Goal: Information Seeking & Learning: Understand process/instructions

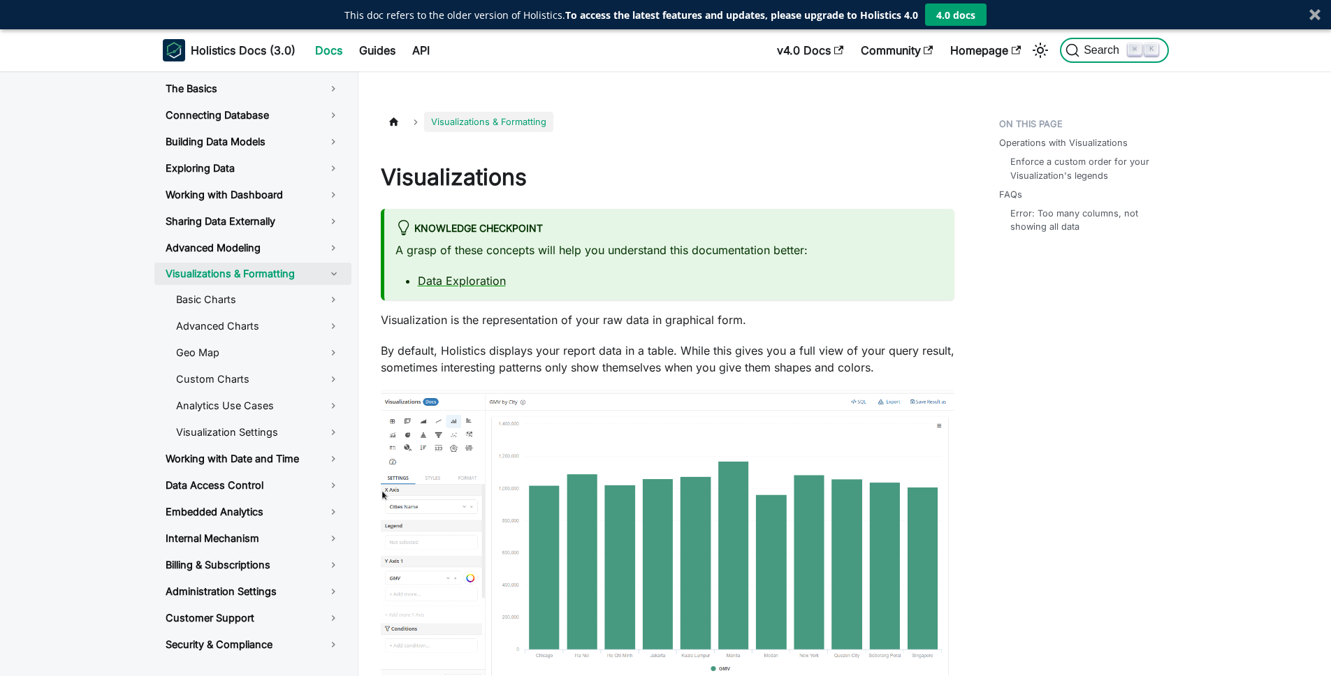
click at [1098, 53] on span "Search" at bounding box center [1104, 50] width 48 height 13
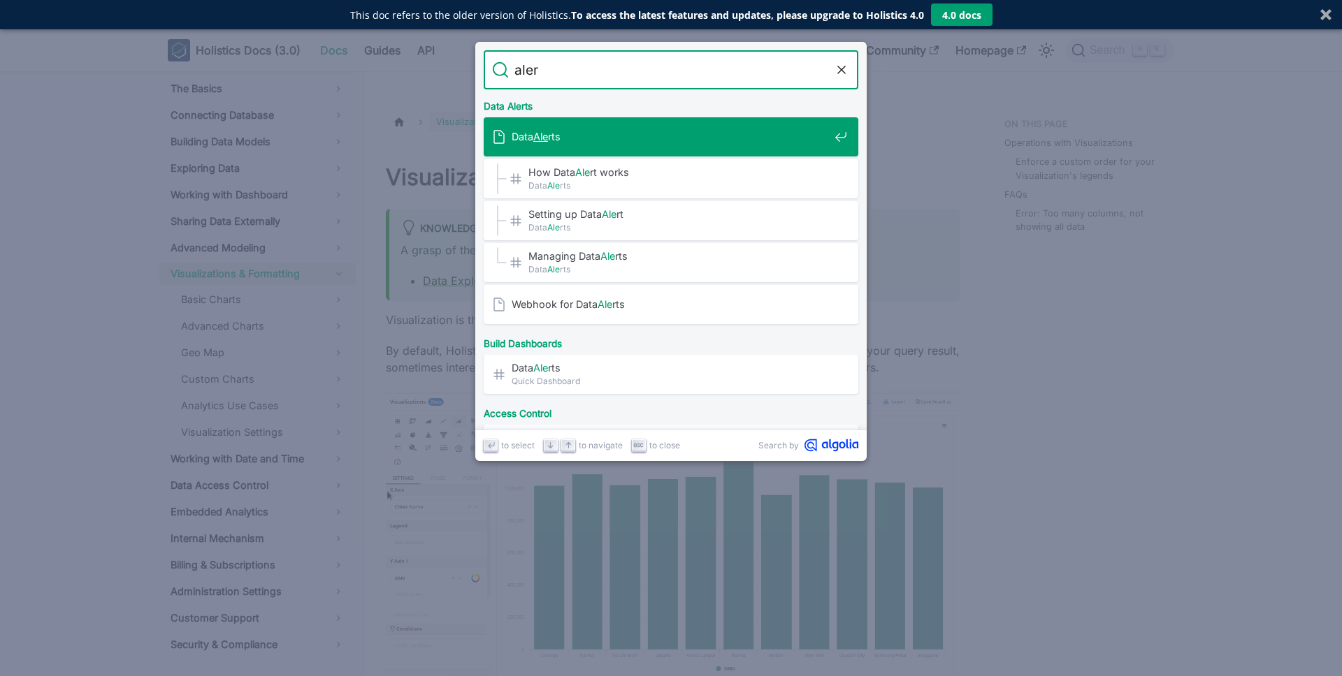
type input "alert"
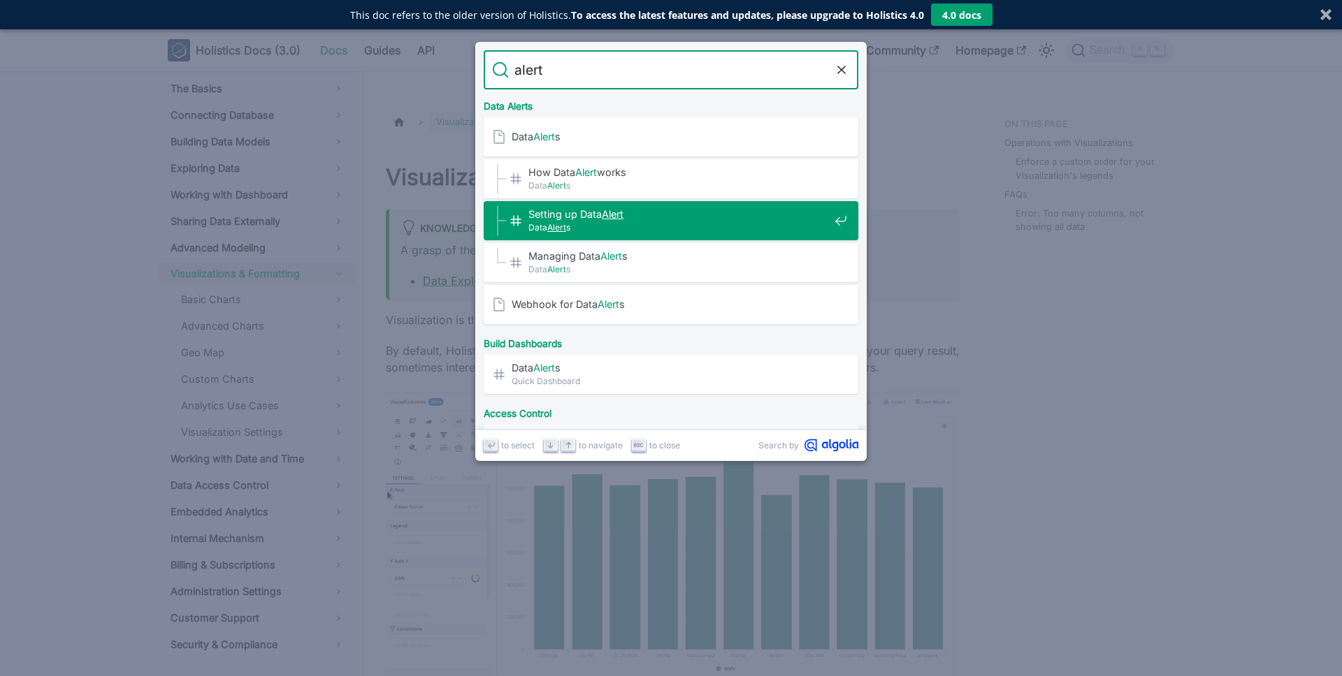
click at [650, 227] on span "Data Alert s" at bounding box center [678, 227] width 300 height 13
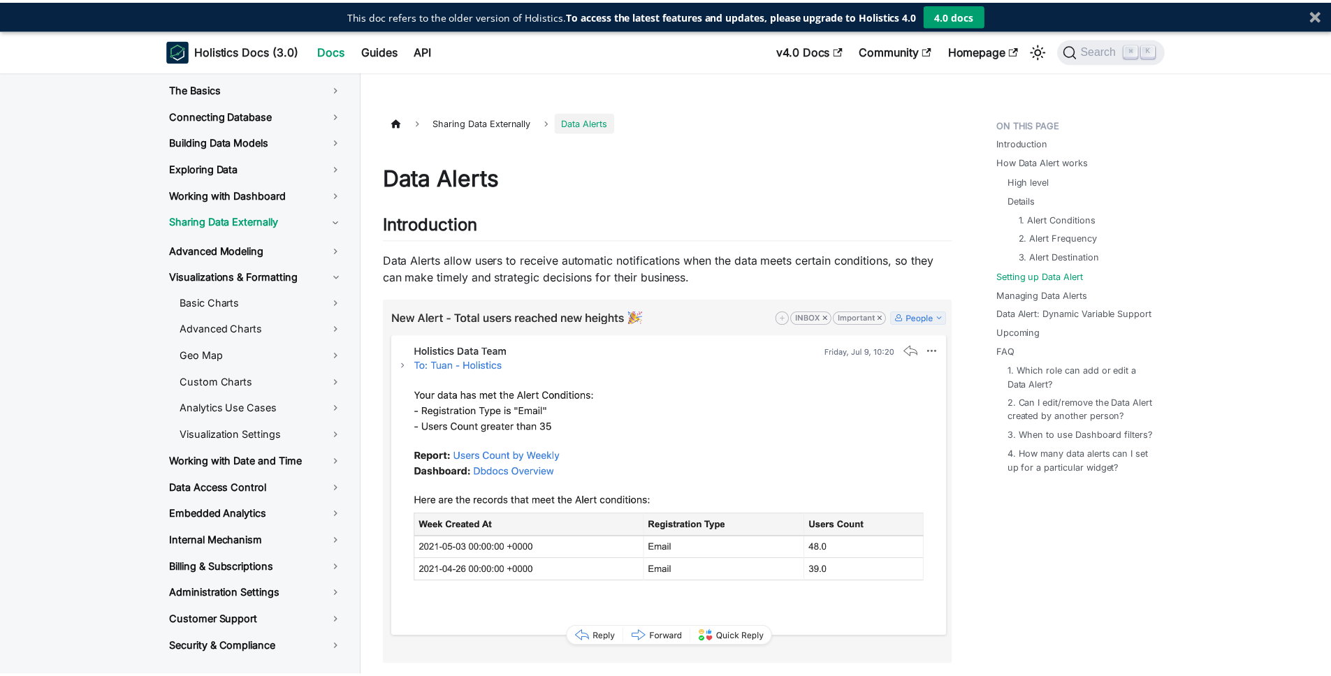
scroll to position [1520, 0]
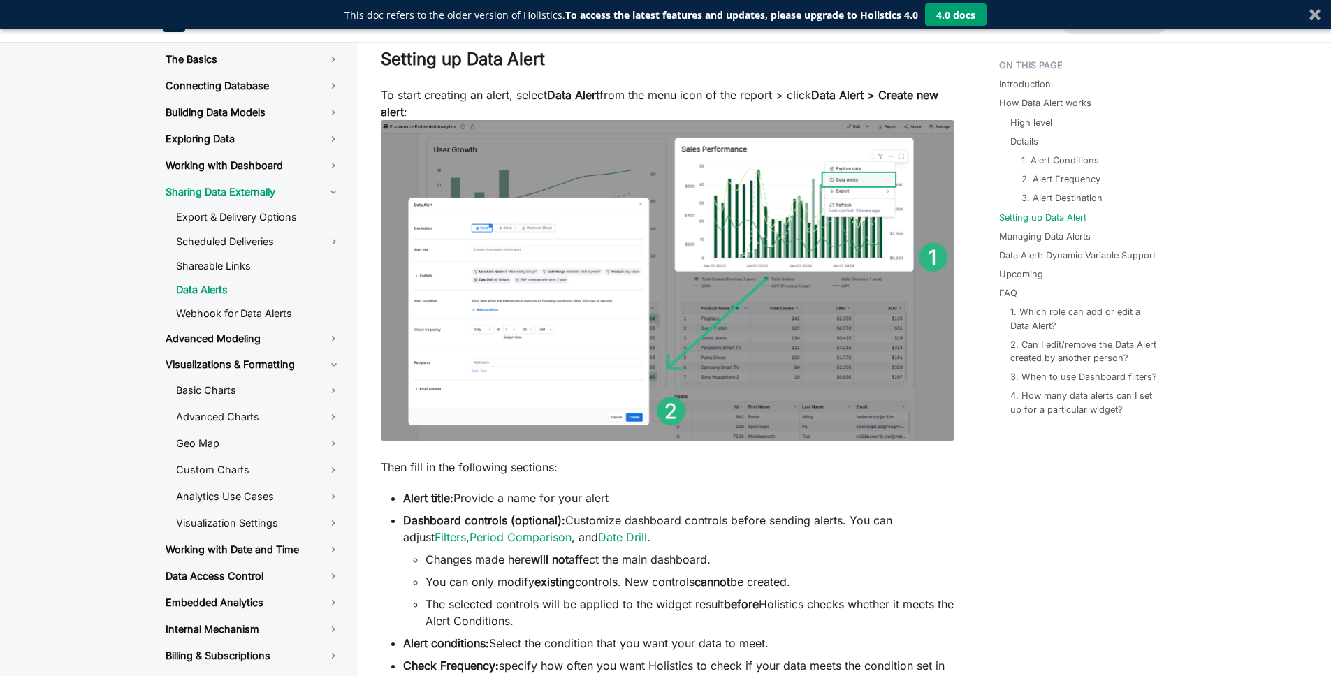
click at [787, 227] on img at bounding box center [668, 280] width 574 height 321
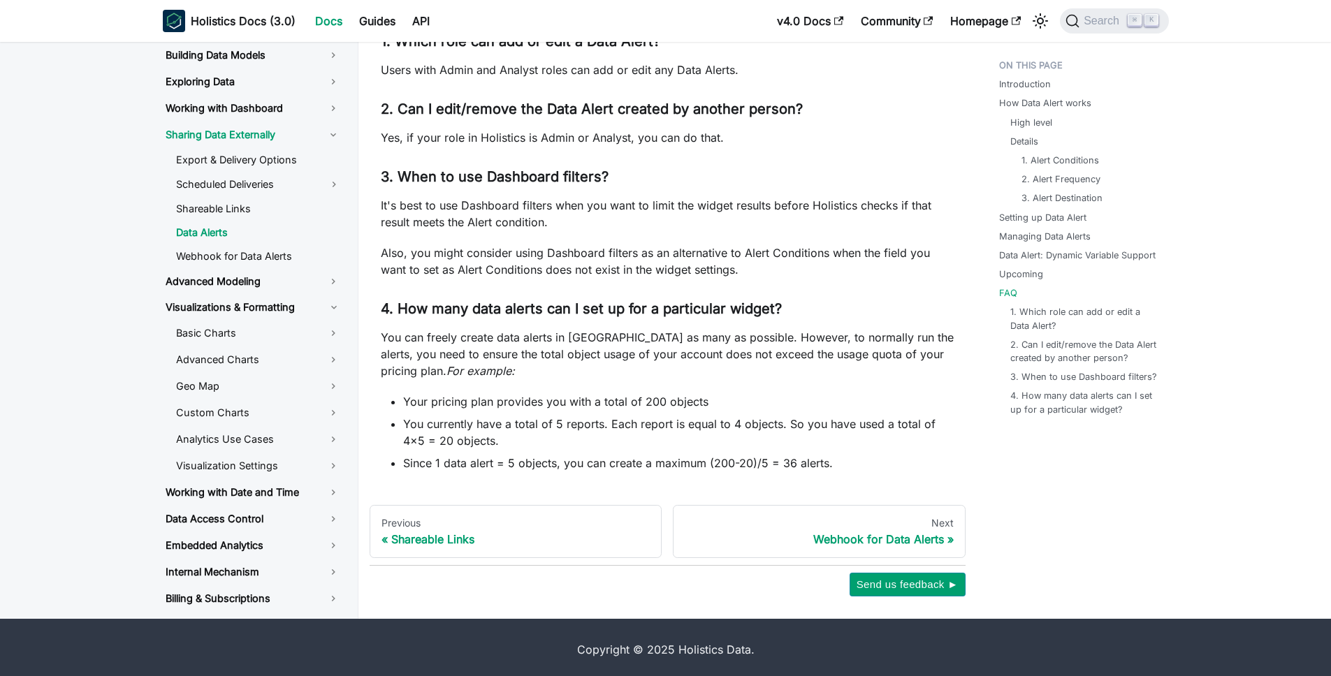
scroll to position [3781, 0]
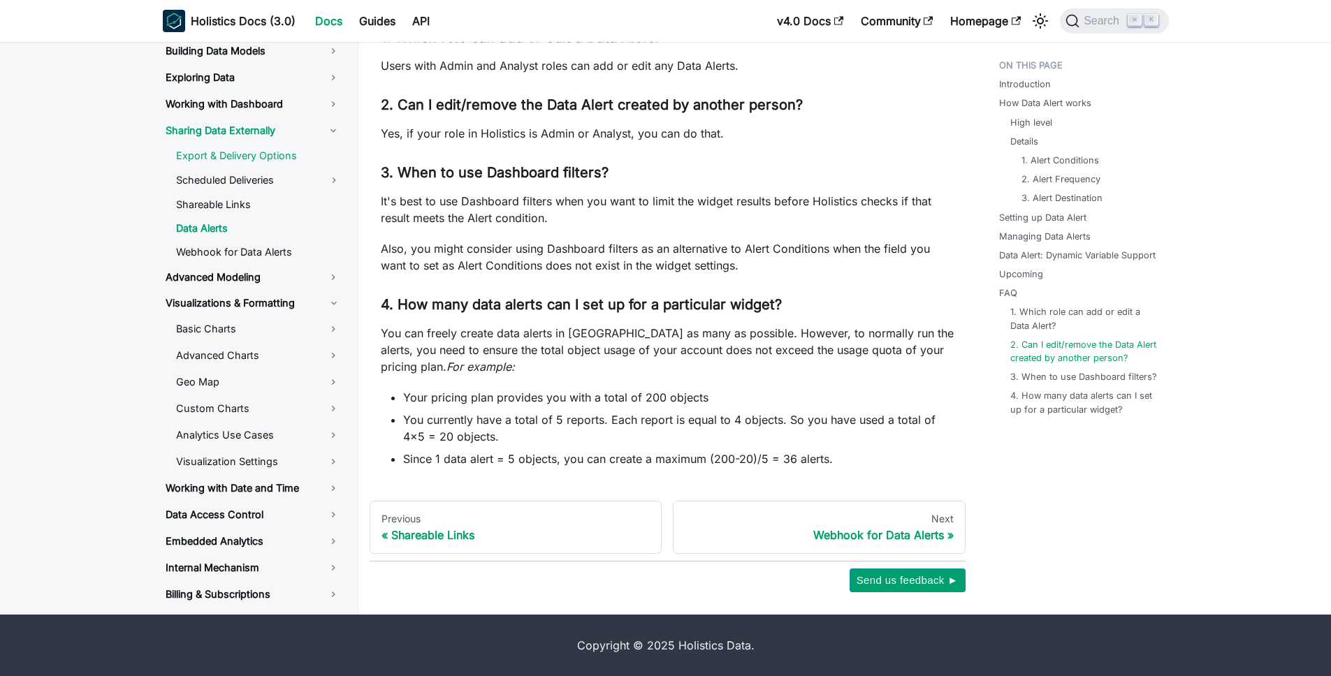
click at [251, 162] on link "Export & Delivery Options" at bounding box center [258, 155] width 187 height 21
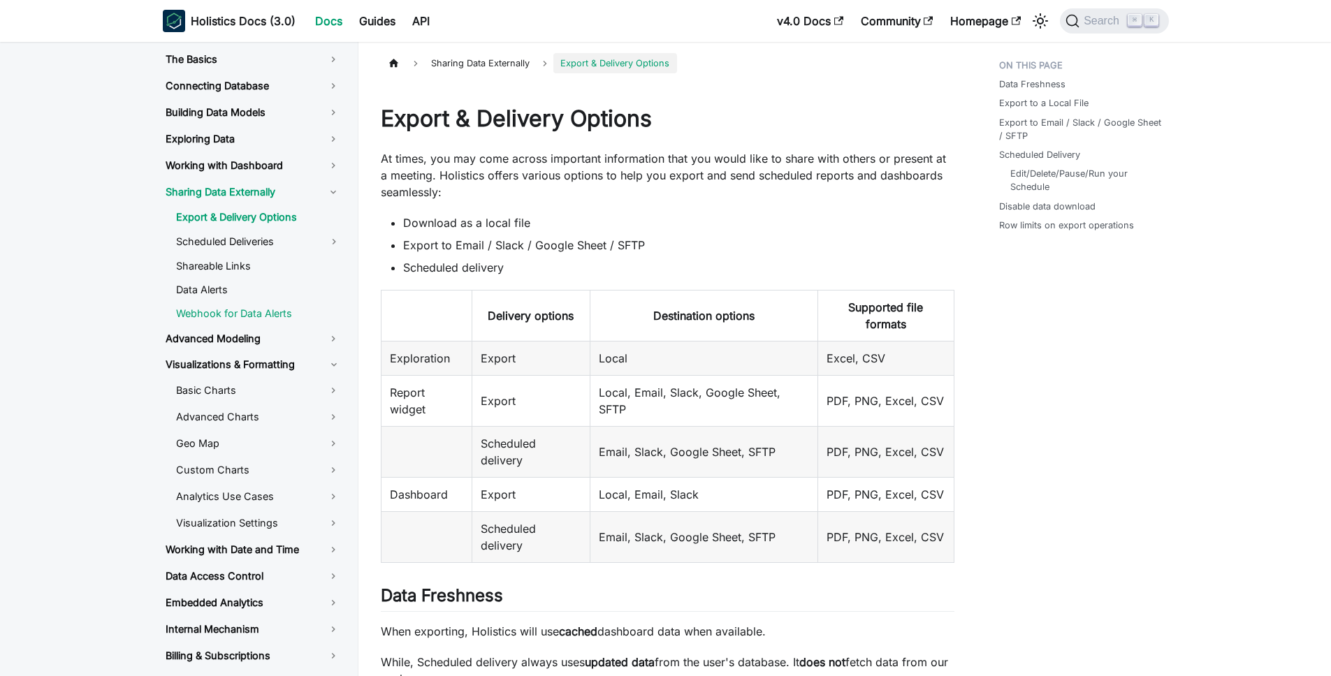
click at [227, 307] on link "Webhook for Data Alerts" at bounding box center [258, 313] width 187 height 21
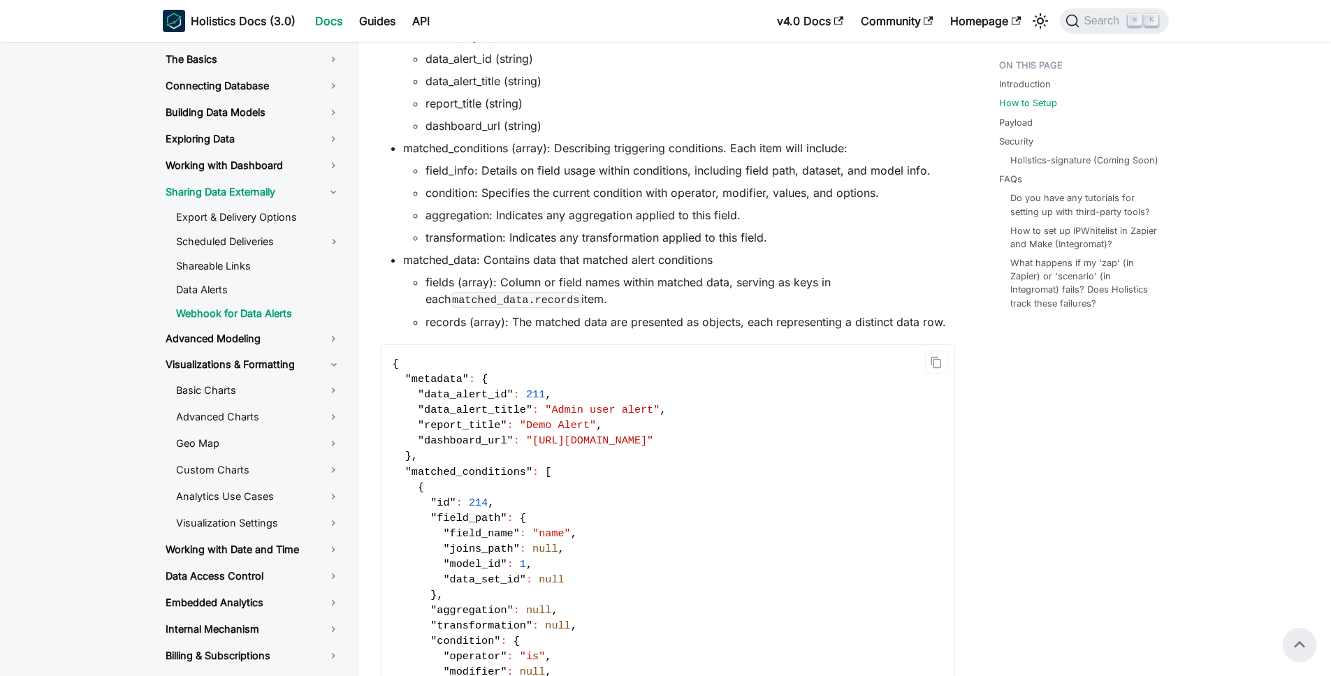
scroll to position [485, 0]
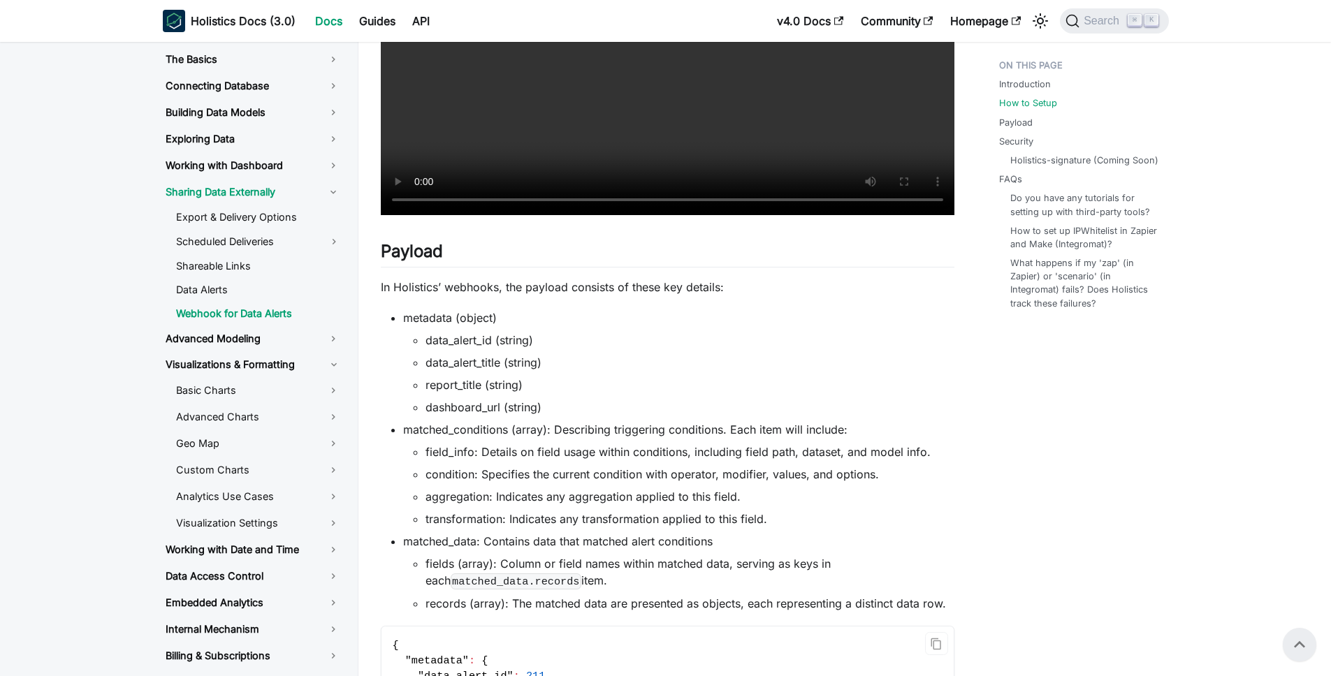
click at [649, 215] on video "Sorry, your browser doesn't support embedded videos, but don't worry, you can g…" at bounding box center [668, 71] width 574 height 287
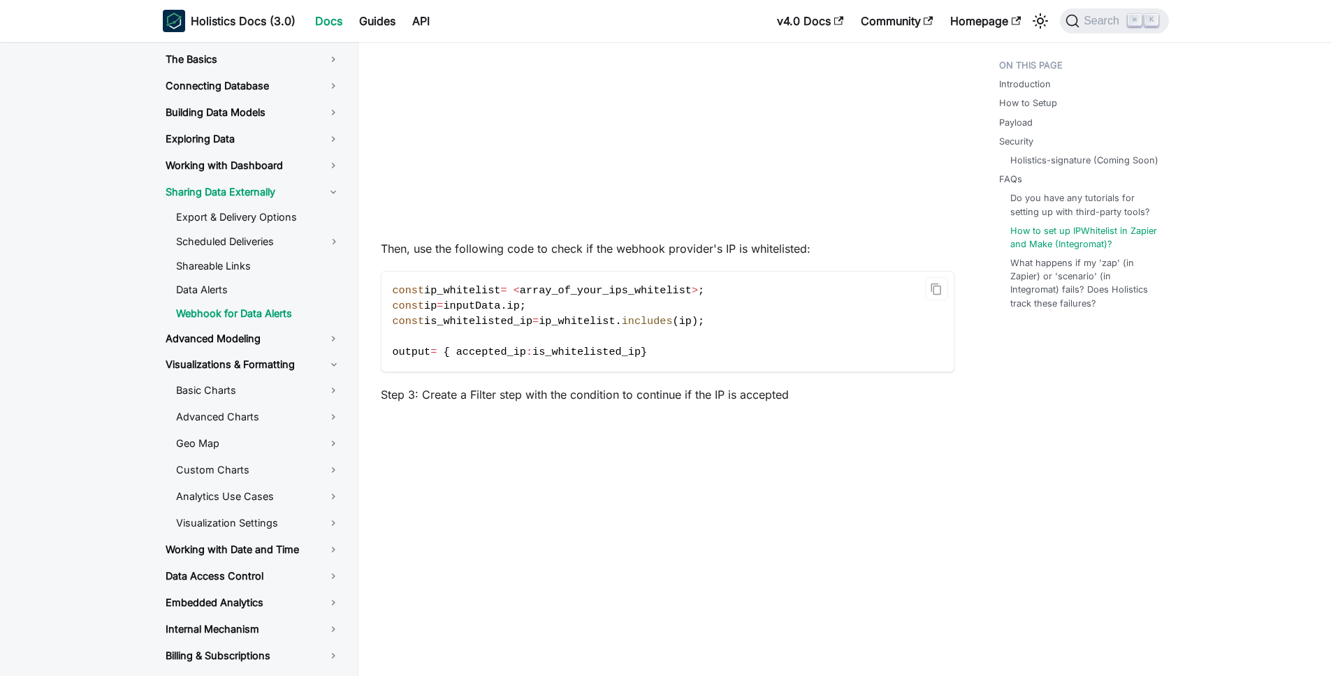
scroll to position [2876, 0]
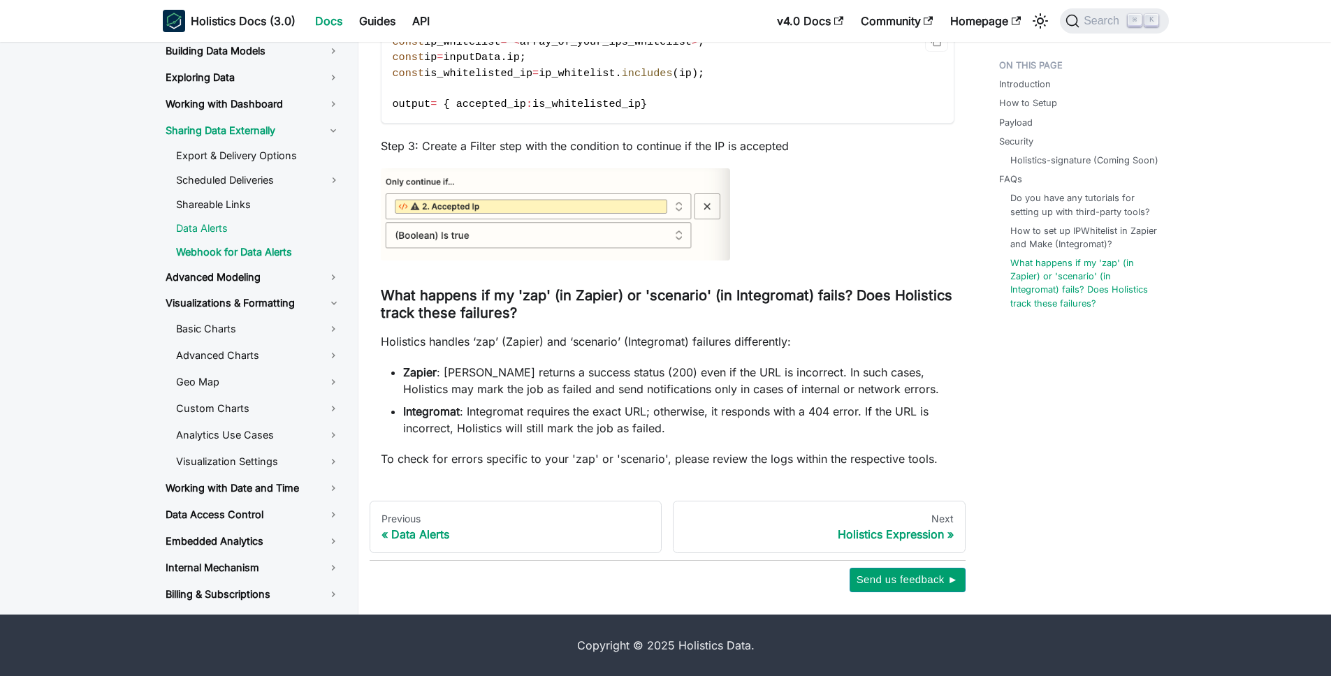
click at [194, 234] on link "Data Alerts" at bounding box center [258, 228] width 187 height 21
